Goal: Task Accomplishment & Management: Complete application form

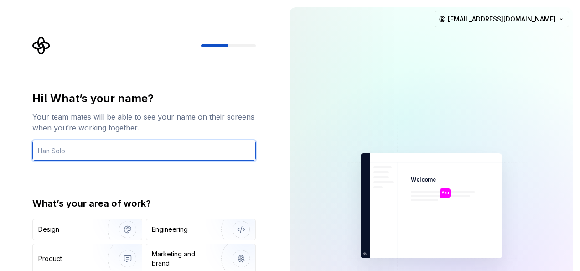
click at [213, 141] on input "text" at bounding box center [144, 151] width 224 height 20
type input "Kishore S"
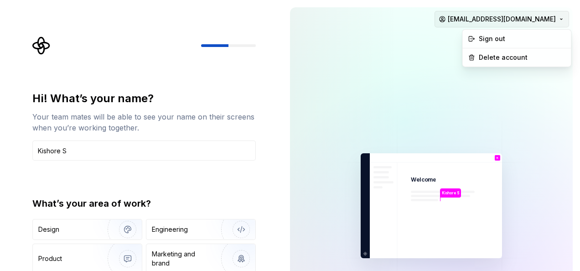
click at [553, 18] on html "Hi! What’s your name? Your team mates will be able to see your name on their sc…" at bounding box center [290, 135] width 580 height 271
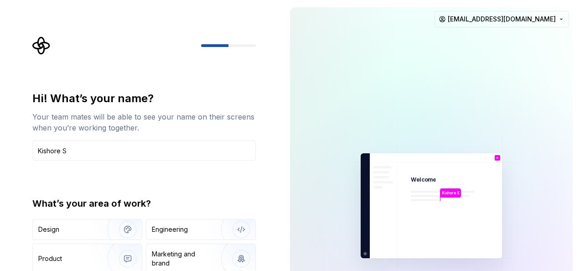
click at [374, 92] on html "Hi! What’s your name? Your team mates will be able to see your name on their sc…" at bounding box center [290, 135] width 580 height 271
click at [172, 227] on div "Engineering" at bounding box center [170, 229] width 36 height 9
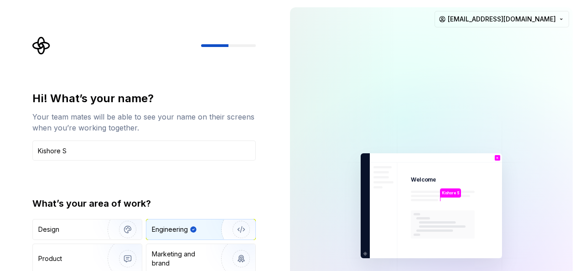
click at [199, 225] on div "Engineering" at bounding box center [193, 229] width 82 height 9
click at [243, 231] on img "button" at bounding box center [235, 229] width 58 height 61
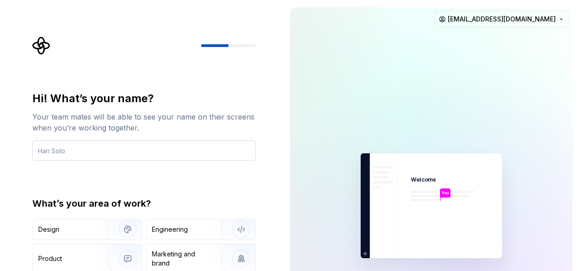
click at [161, 154] on input "text" at bounding box center [144, 151] width 224 height 20
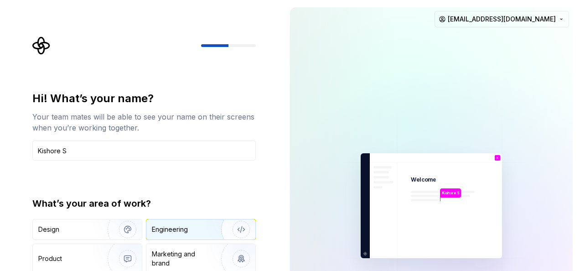
type input "Kishore S"
click at [167, 230] on div "Engineering" at bounding box center [170, 229] width 36 height 9
click at [235, 45] on div at bounding box center [228, 45] width 55 height 3
click at [513, 169] on img at bounding box center [431, 206] width 205 height 240
click at [42, 45] on icon "Supernova Logo" at bounding box center [41, 45] width 18 height 18
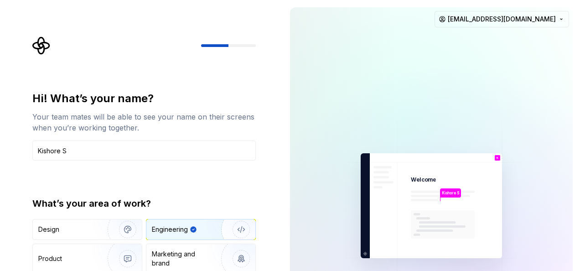
click at [367, 255] on img at bounding box center [431, 206] width 205 height 240
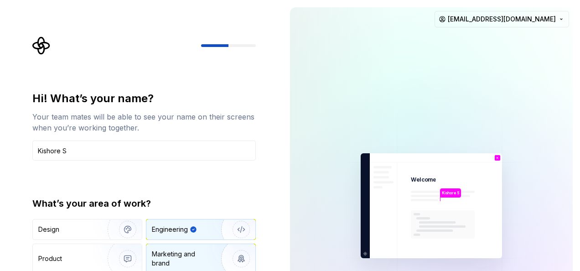
click at [180, 263] on div "Marketing and brand" at bounding box center [183, 259] width 62 height 18
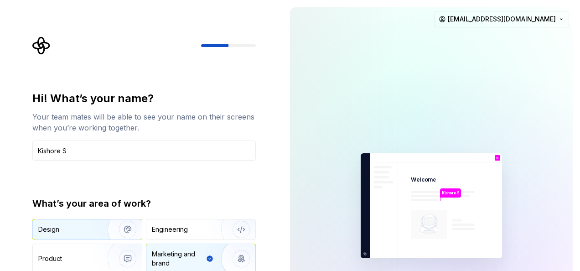
click at [71, 234] on div "Design" at bounding box center [66, 229] width 57 height 9
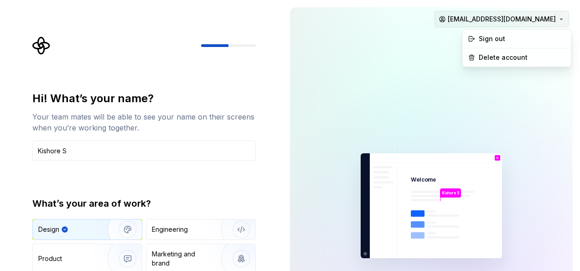
click at [533, 17] on html "Hi! What’s your name? Your team mates will be able to see your name on their sc…" at bounding box center [290, 135] width 580 height 271
